Goal: Information Seeking & Learning: Learn about a topic

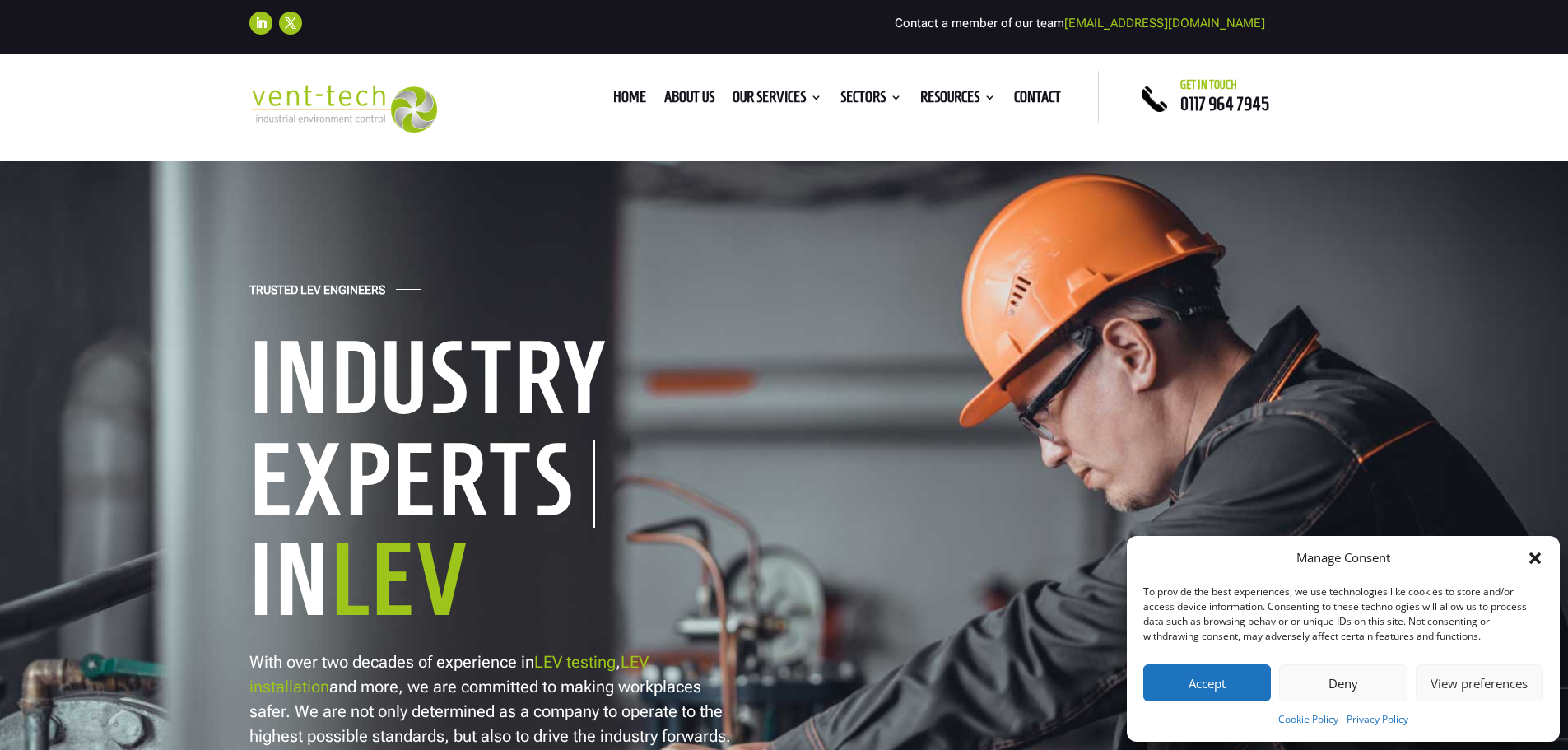
click at [1213, 692] on button "Accept" at bounding box center [1207, 682] width 128 height 37
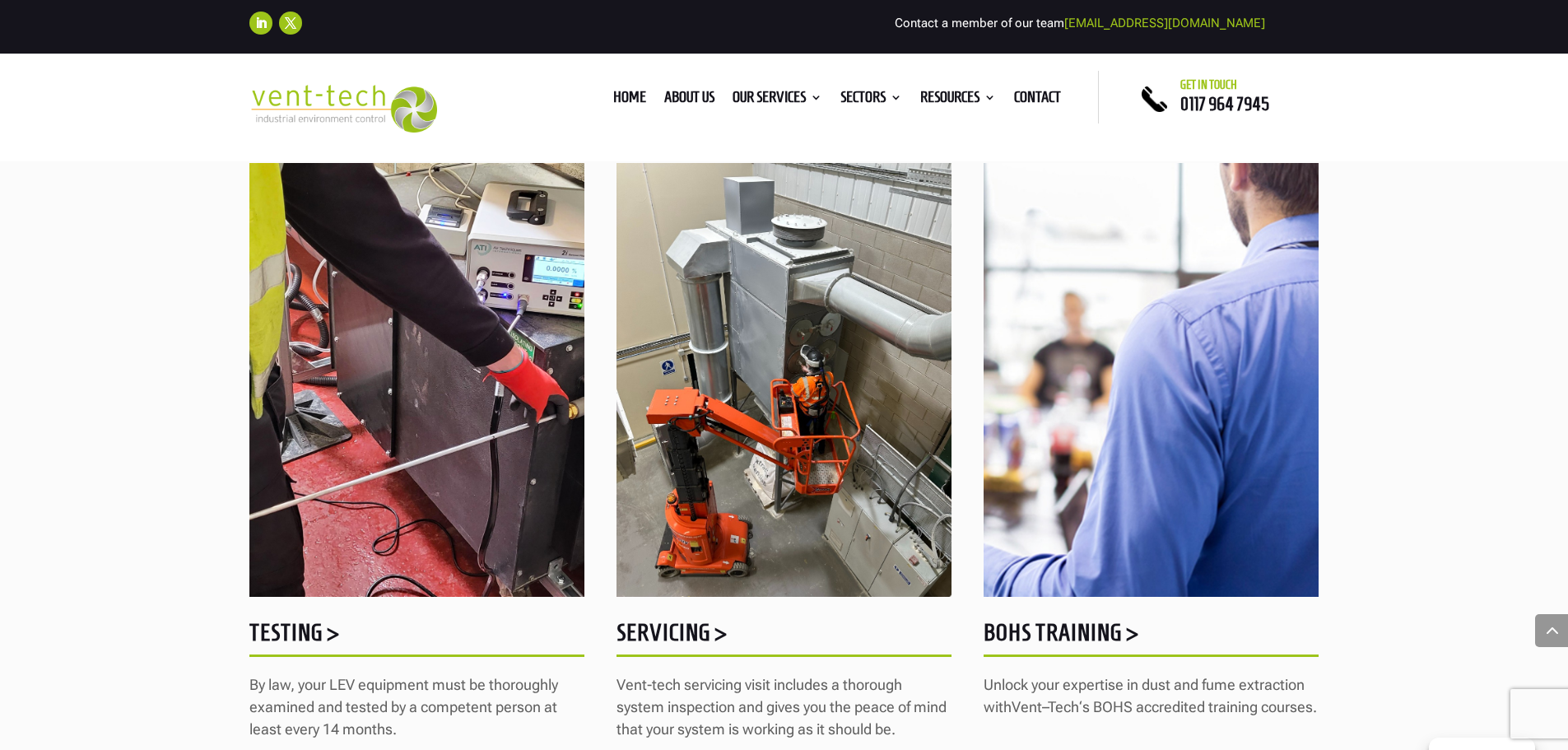
scroll to position [1893, 0]
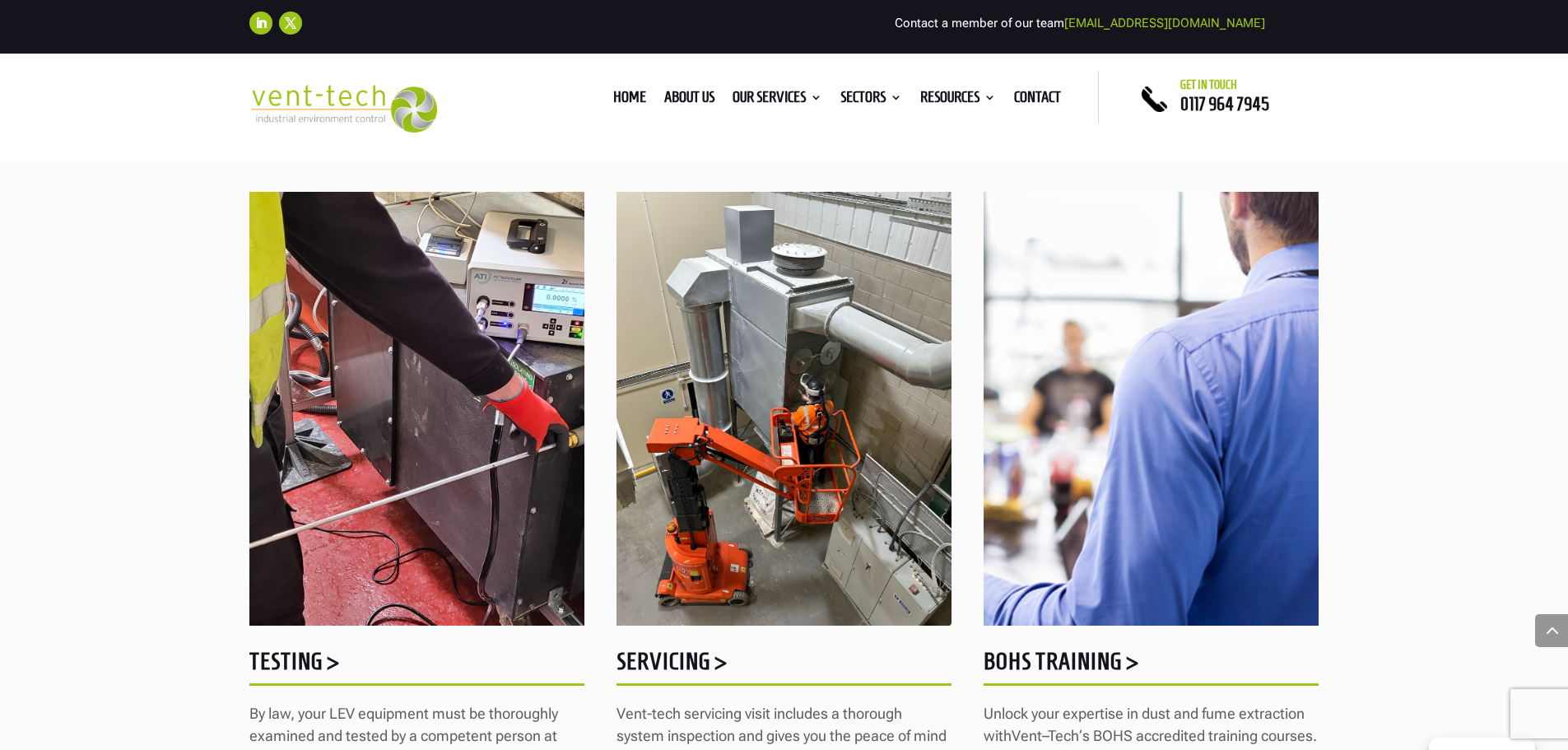
click at [786, 87] on ul "Home About us Our Services Consultancy Design Installation Commissioning Testin…" at bounding box center [837, 97] width 466 height 25
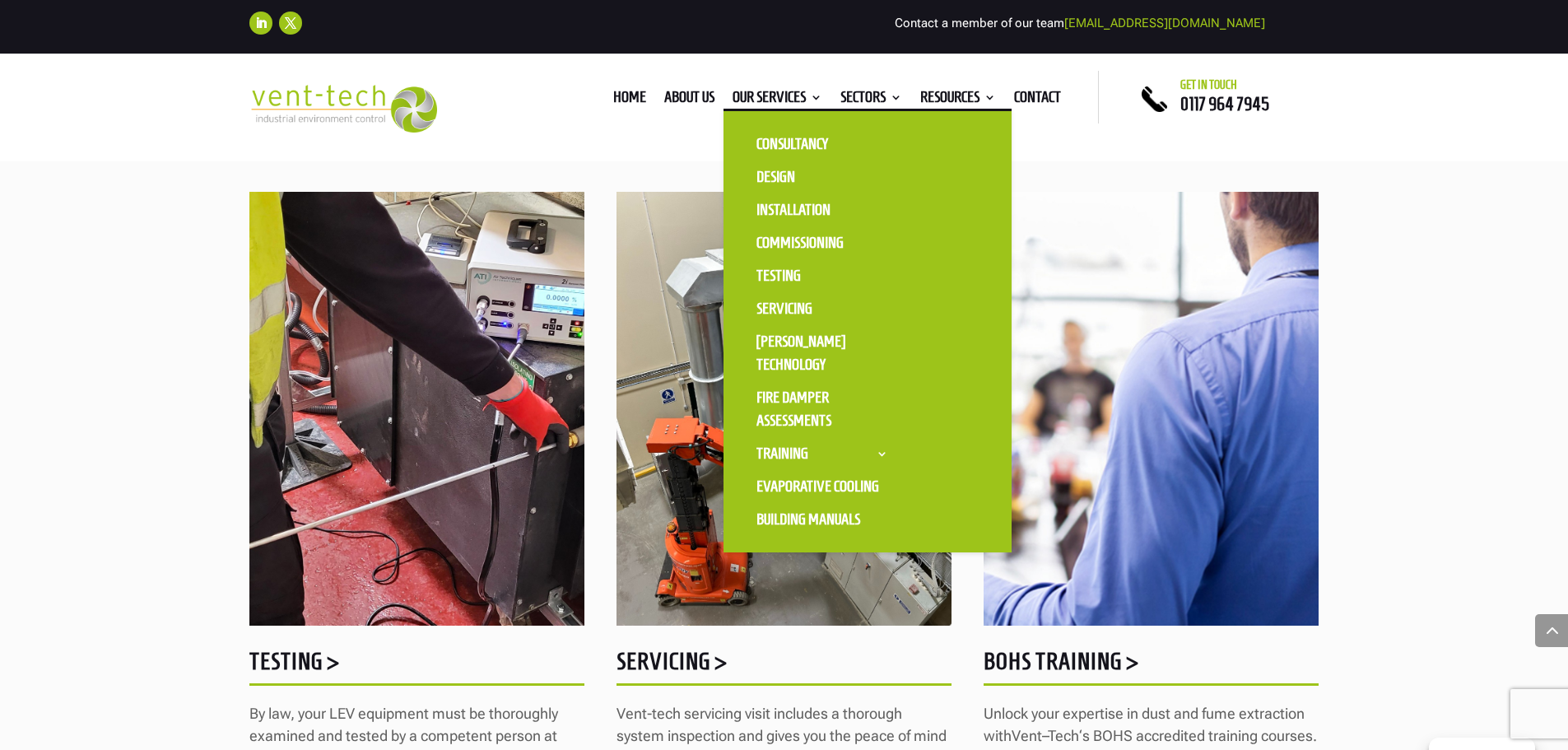
click at [796, 120] on ul "Consultancy Design Installation Commissioning Testing Servicing LEV Sensor Tech…" at bounding box center [867, 330] width 288 height 444
click at [771, 237] on link "Commissioning" at bounding box center [822, 242] width 165 height 33
